Goal: Find specific page/section: Find specific page/section

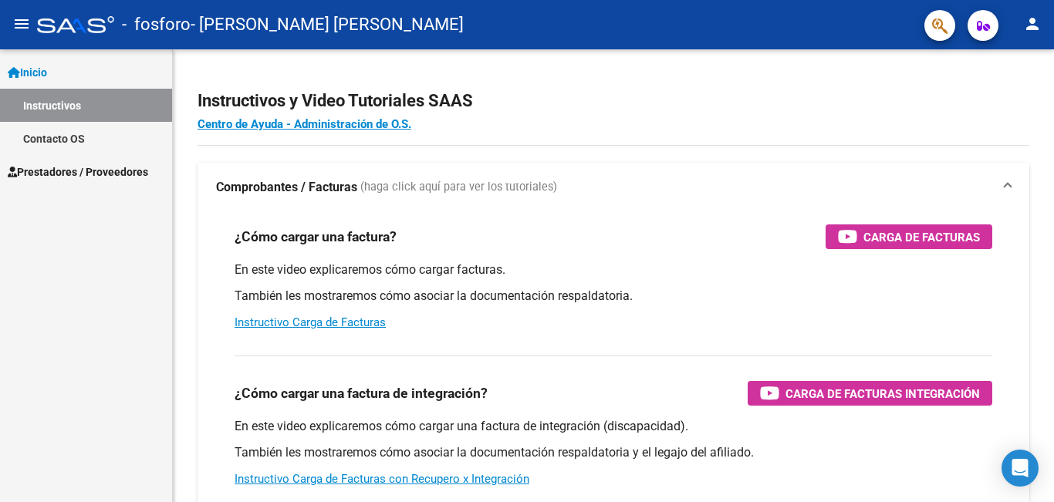
click at [81, 65] on link "Inicio" at bounding box center [86, 72] width 172 height 33
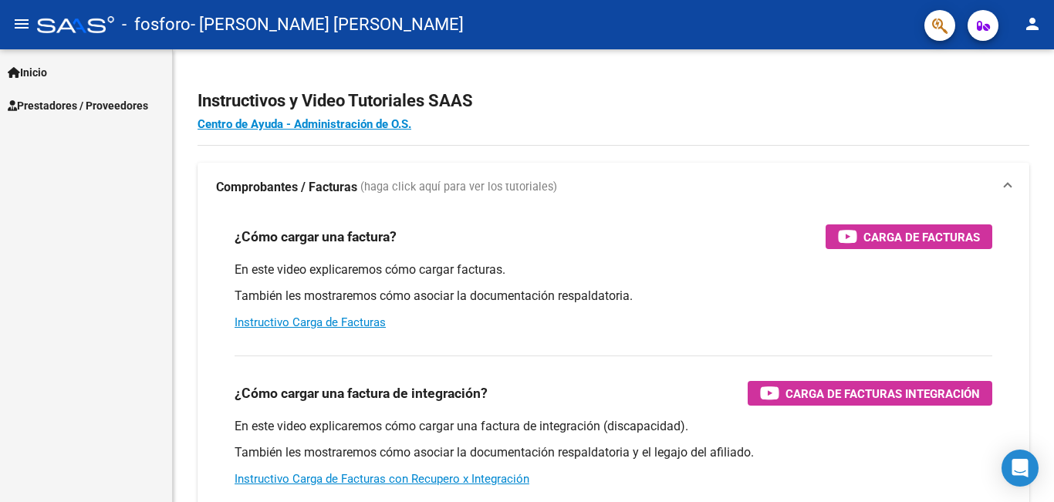
click at [82, 109] on span "Prestadores / Proveedores" at bounding box center [78, 105] width 140 height 17
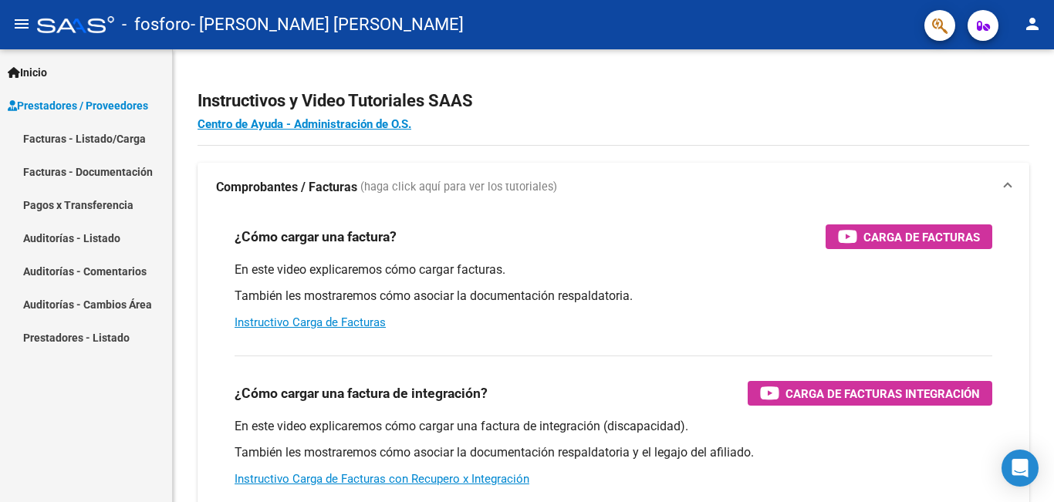
click at [90, 146] on link "Facturas - Listado/Carga" at bounding box center [86, 138] width 172 height 33
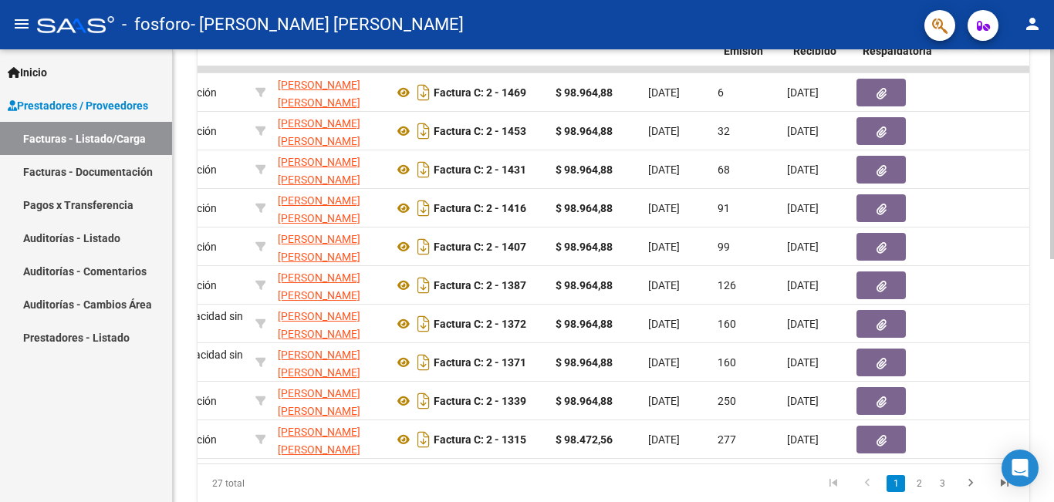
scroll to position [0, 347]
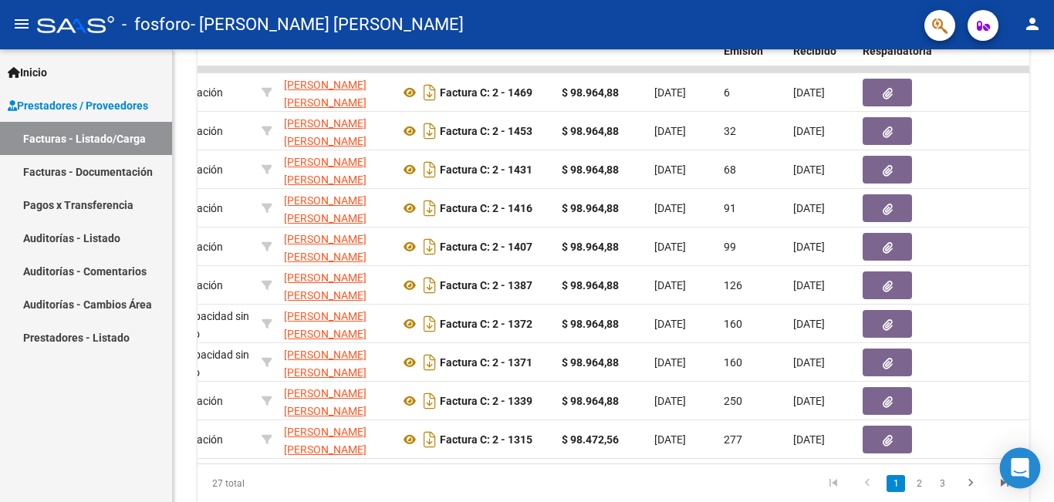
click at [1023, 472] on icon "Open Intercom Messenger" at bounding box center [1020, 468] width 20 height 20
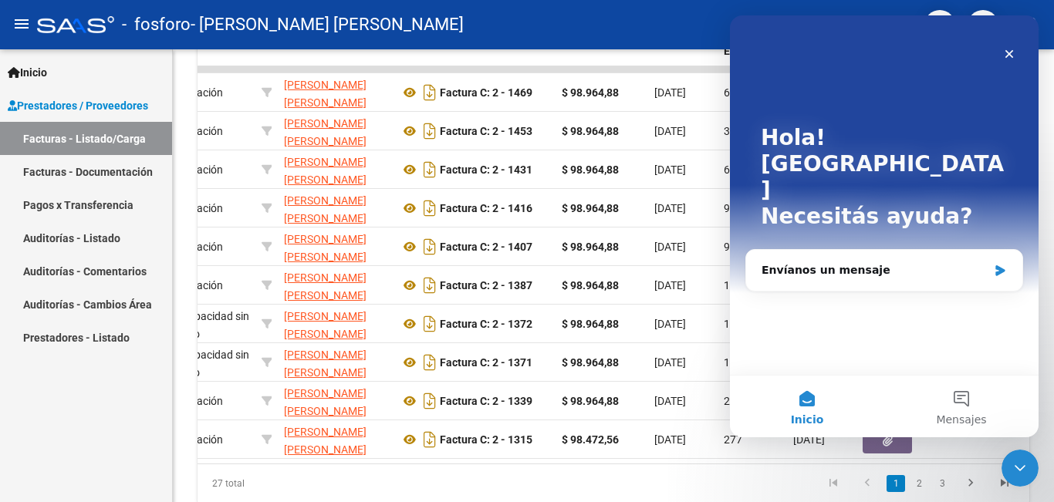
scroll to position [0, 0]
click at [1016, 473] on icon "Cerrar Intercom Messenger" at bounding box center [1018, 466] width 19 height 19
drag, startPoint x: 1006, startPoint y: 55, endPoint x: 1716, endPoint y: 79, distance: 709.6
click at [1006, 55] on icon "Cerrar" at bounding box center [1009, 54] width 12 height 12
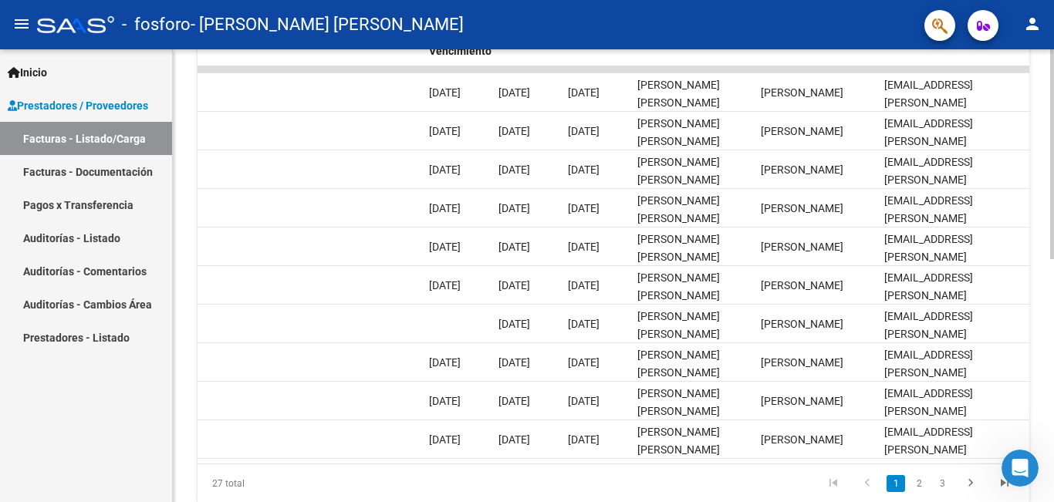
scroll to position [0, 2422]
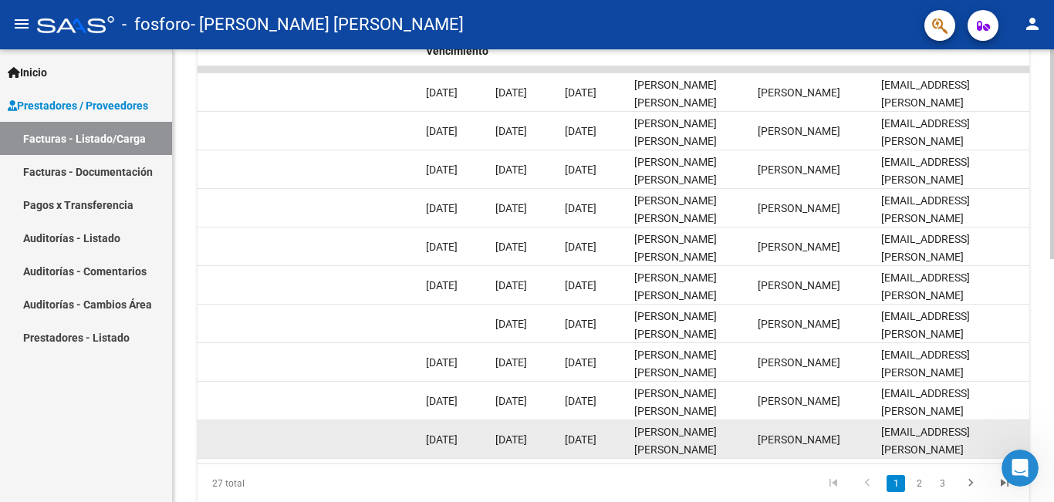
click at [969, 450] on datatable-body-cell "[EMAIL_ADDRESS][PERSON_NAME][PERSON_NAME][DOMAIN_NAME]" at bounding box center [952, 440] width 154 height 38
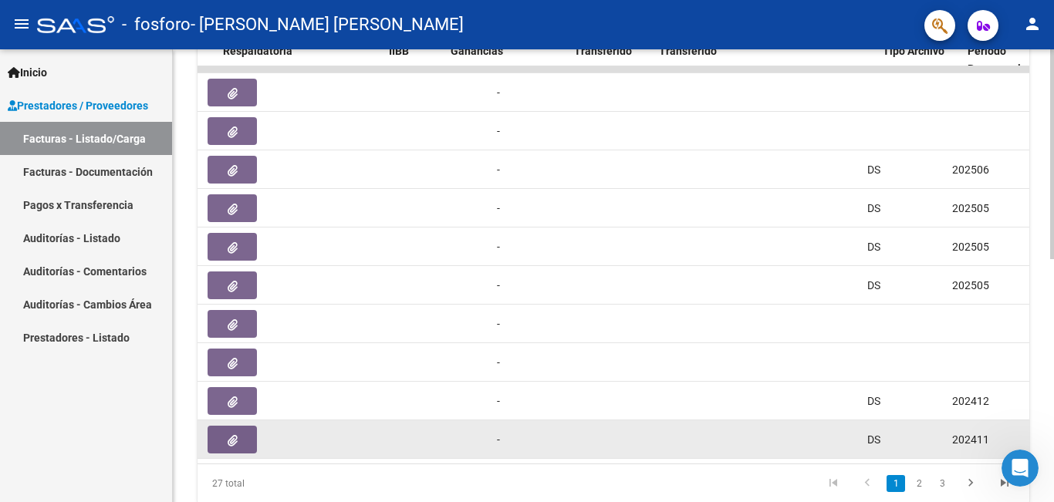
scroll to position [0, 986]
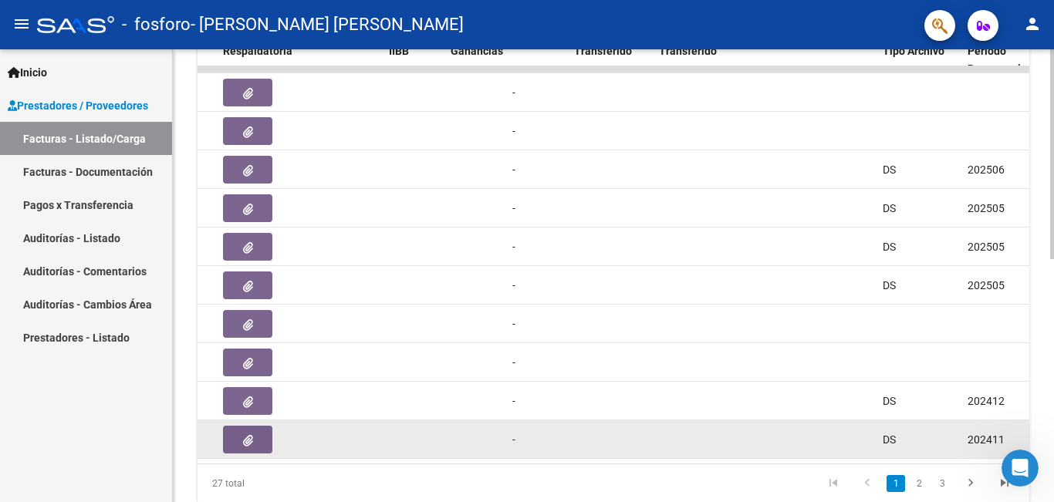
click at [454, 436] on datatable-body-cell at bounding box center [476, 440] width 62 height 38
drag, startPoint x: 449, startPoint y: 435, endPoint x: 408, endPoint y: 428, distance: 41.5
click at [408, 428] on div "10373 Integración VELAZCO YANINA MARICEL 23277681404 Factura C: 2 - 1315 $ 98.4…" at bounding box center [838, 440] width 3254 height 39
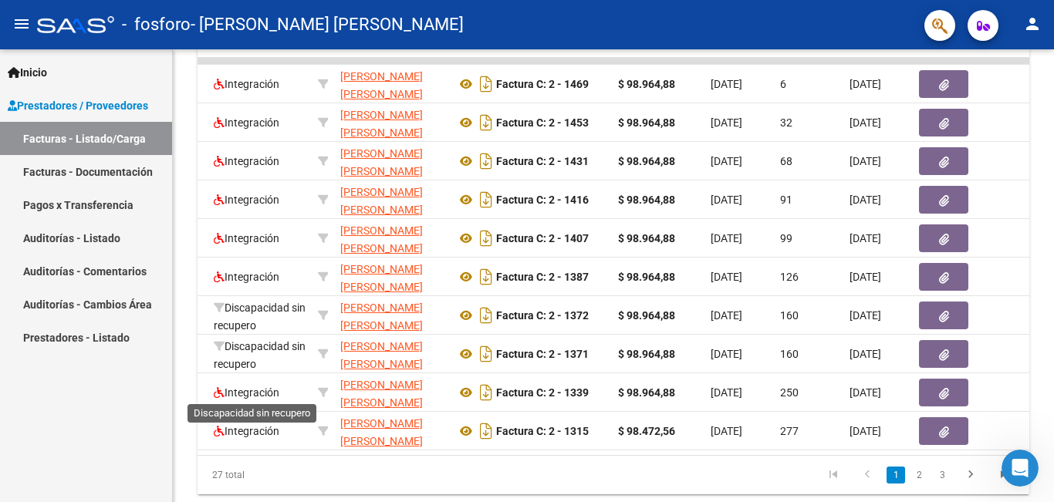
scroll to position [526, 0]
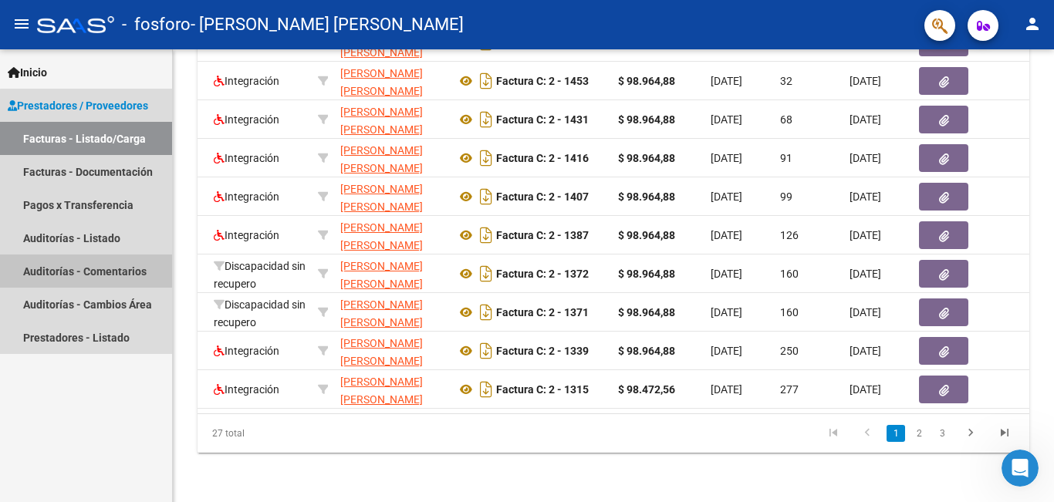
click at [114, 272] on link "Auditorías - Comentarios" at bounding box center [86, 271] width 172 height 33
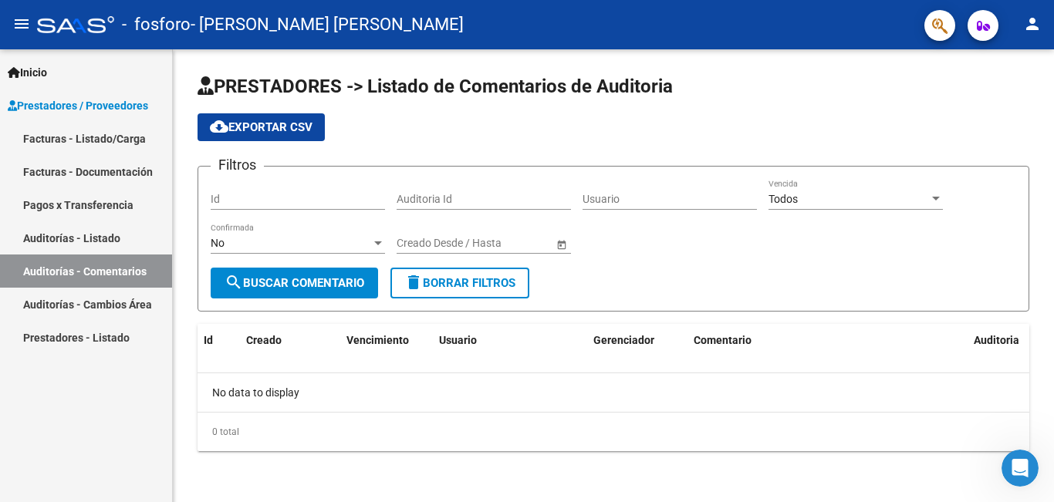
click at [1032, 22] on mat-icon "person" at bounding box center [1032, 24] width 19 height 19
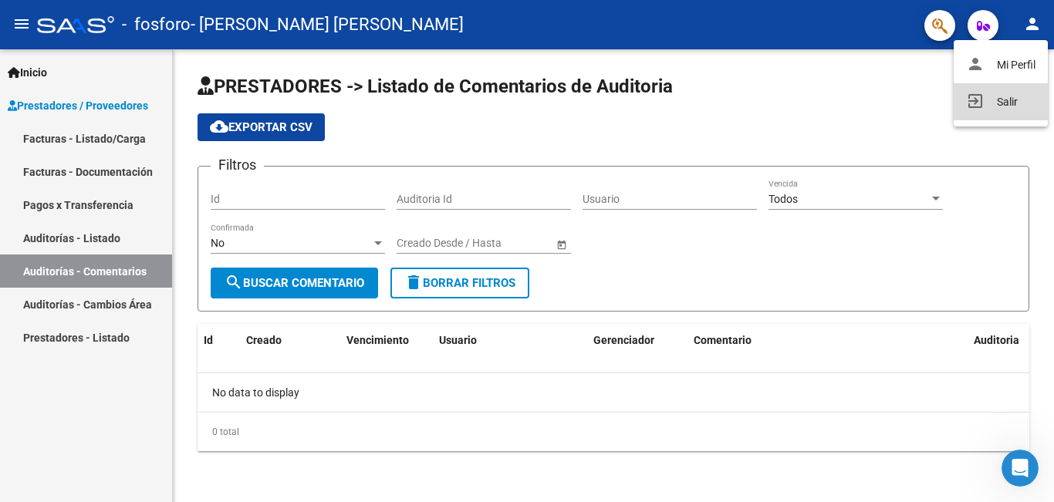
click at [1007, 100] on button "exit_to_app Salir" at bounding box center [1001, 101] width 94 height 37
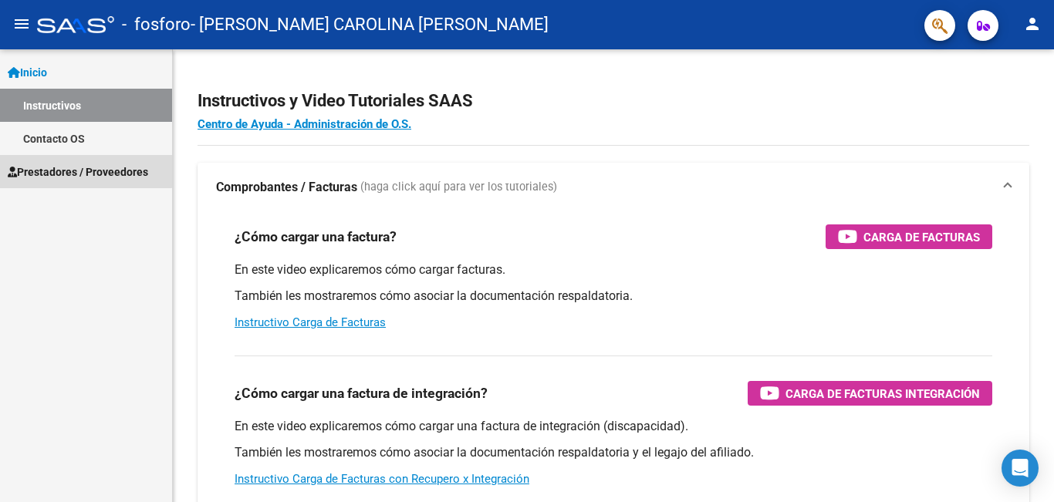
click at [76, 171] on span "Prestadores / Proveedores" at bounding box center [78, 172] width 140 height 17
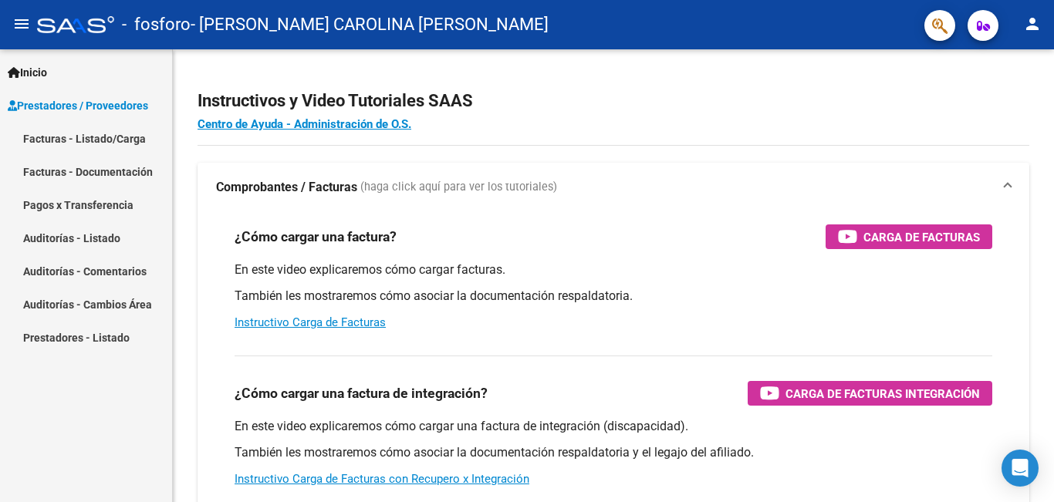
click at [96, 140] on link "Facturas - Listado/Carga" at bounding box center [86, 138] width 172 height 33
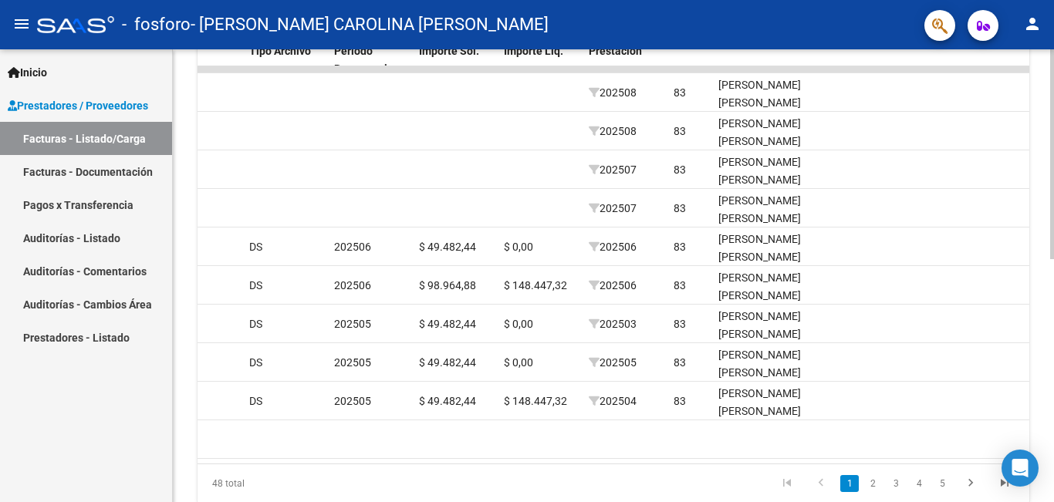
scroll to position [0, 1635]
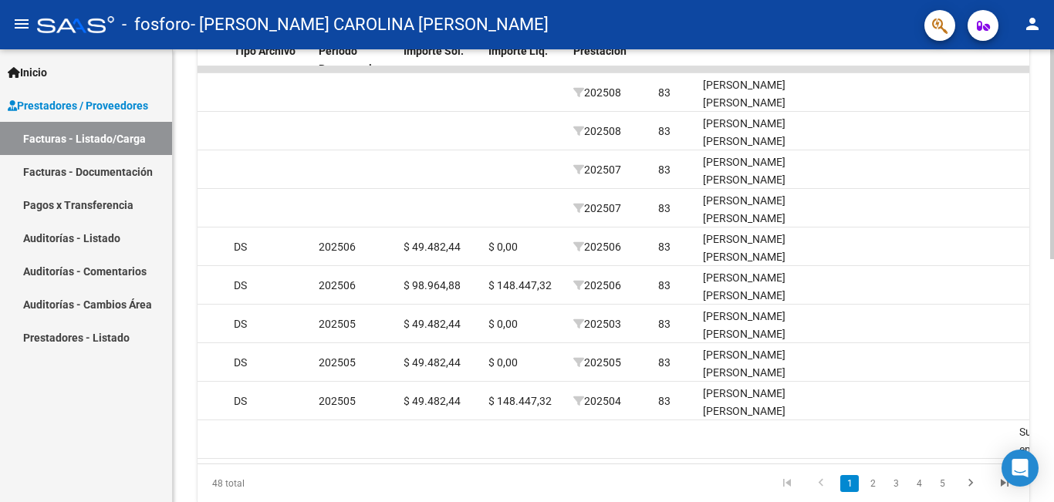
click at [753, 463] on datatable-body "13446 Integración [PERSON_NAME] [PERSON_NAME] 23277681404 Factura C: 2 - 1469 $…" at bounding box center [614, 264] width 832 height 397
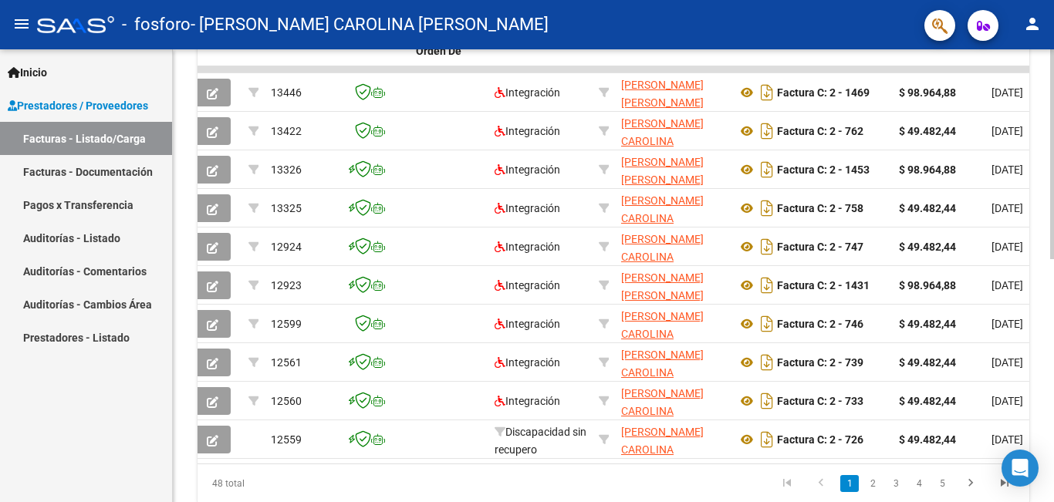
scroll to position [0, 0]
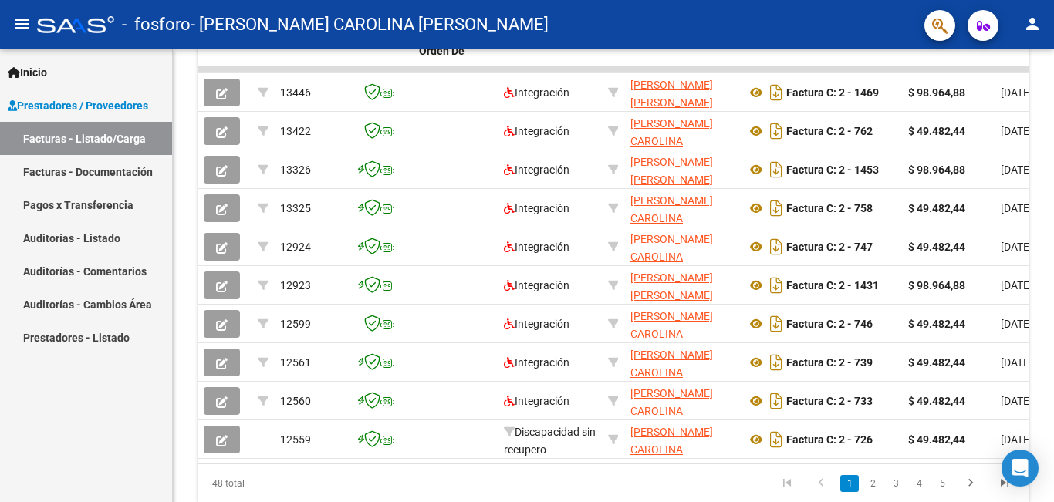
click at [130, 269] on link "Auditorías - Comentarios" at bounding box center [86, 271] width 172 height 33
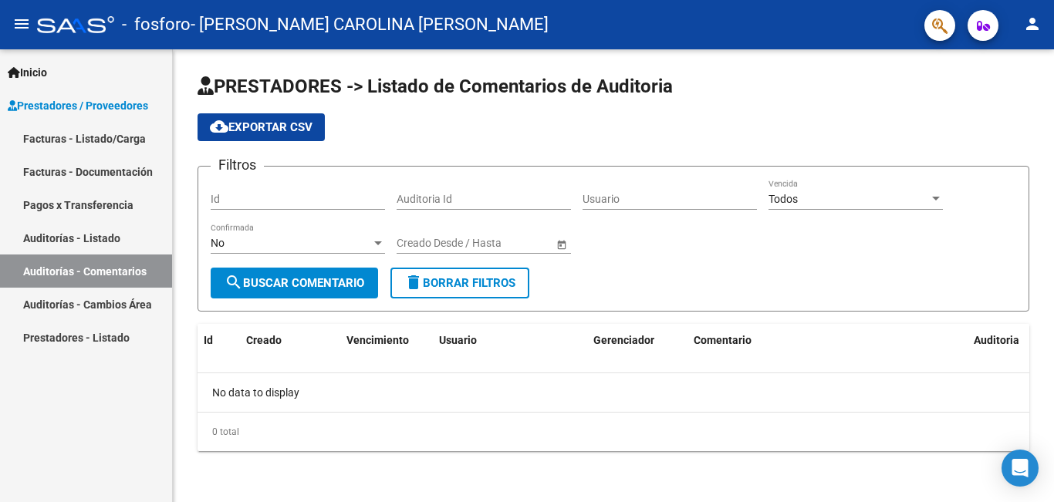
click at [134, 101] on span "Prestadores / Proveedores" at bounding box center [78, 105] width 140 height 17
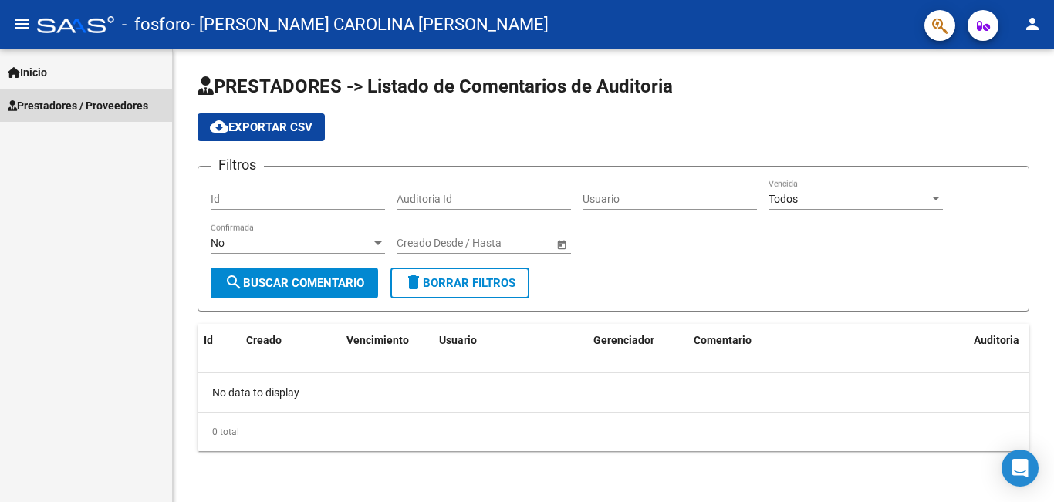
click at [125, 103] on span "Prestadores / Proveedores" at bounding box center [78, 105] width 140 height 17
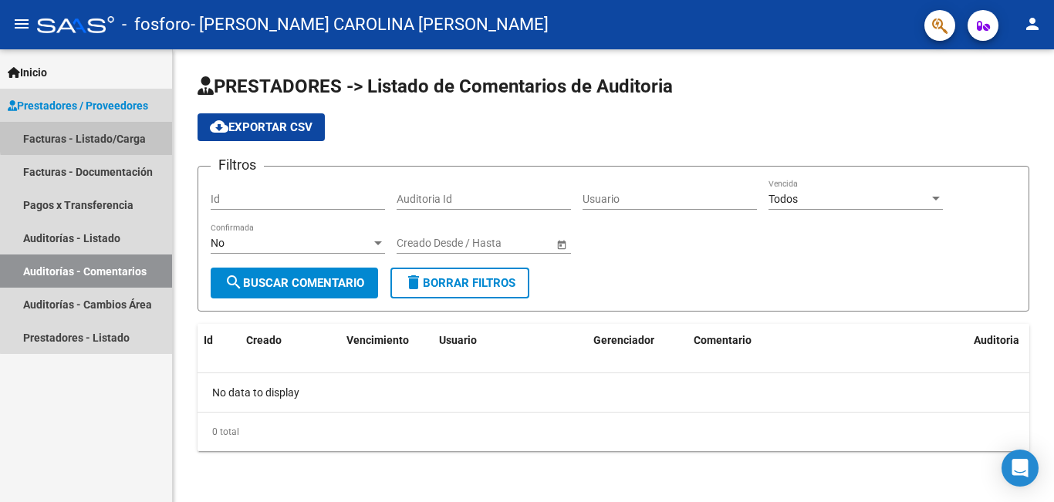
click at [122, 134] on link "Facturas - Listado/Carga" at bounding box center [86, 138] width 172 height 33
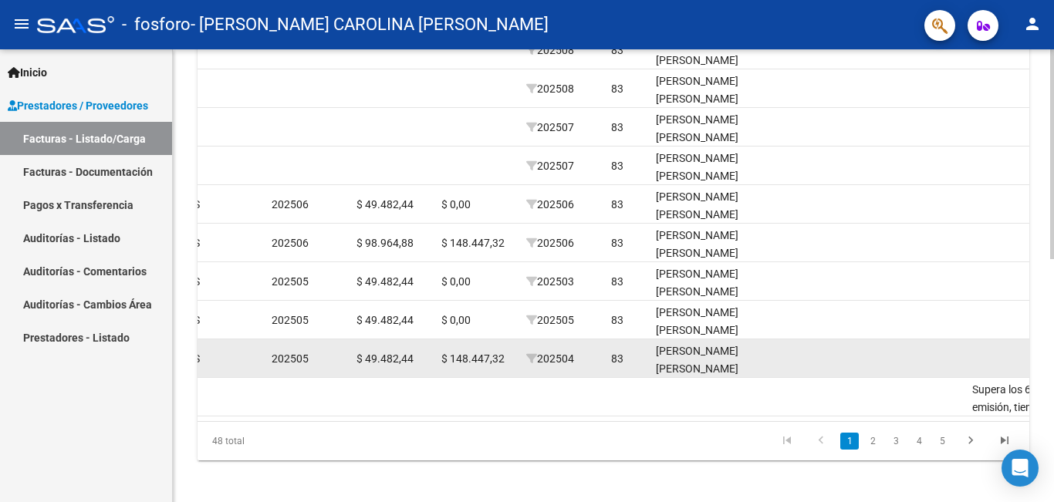
scroll to position [428, 0]
